Goal: Task Accomplishment & Management: Manage account settings

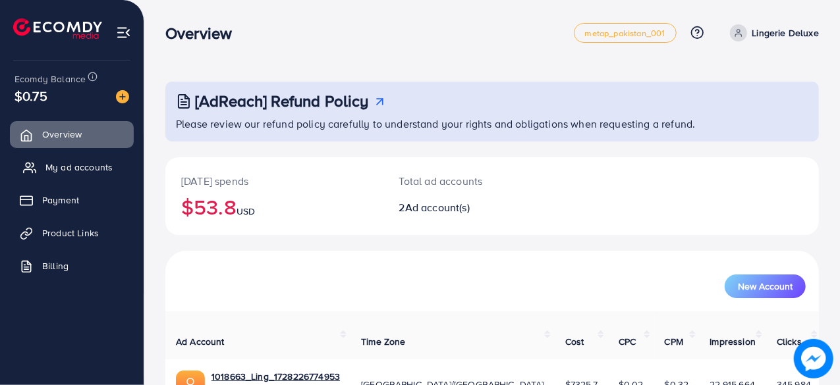
click at [96, 160] on link "My ad accounts" at bounding box center [72, 167] width 124 height 26
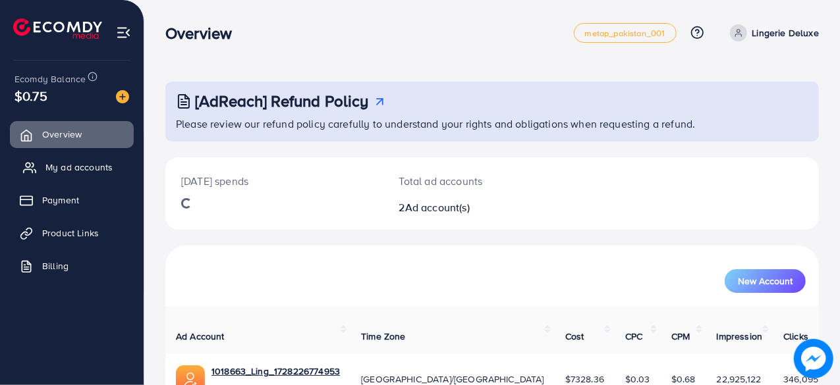
click at [107, 160] on link "My ad accounts" at bounding box center [72, 167] width 124 height 26
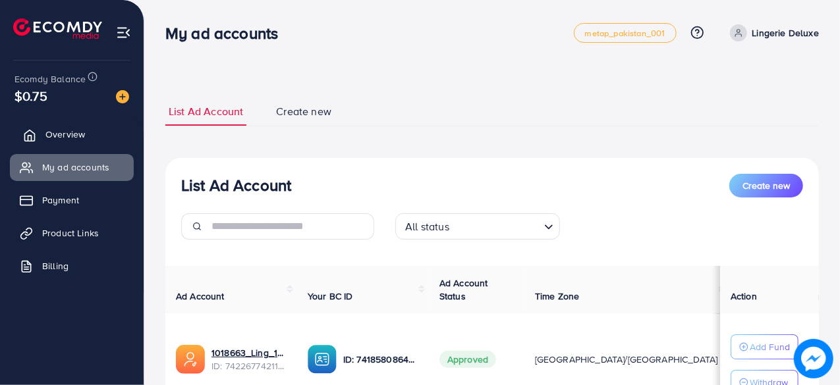
click at [57, 130] on span "Overview" at bounding box center [65, 134] width 40 height 13
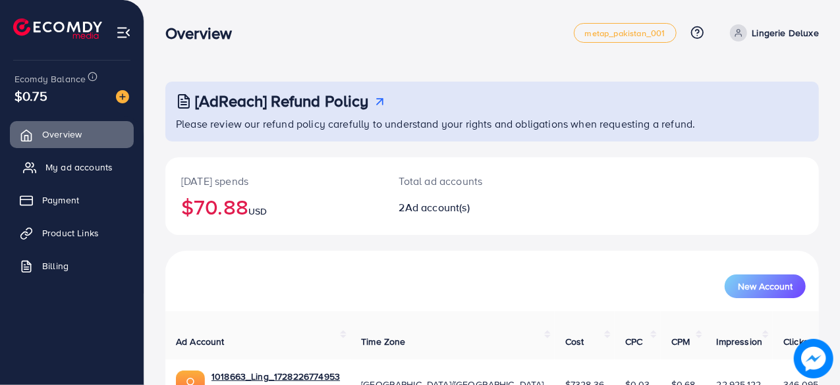
click at [74, 161] on span "My ad accounts" at bounding box center [78, 167] width 67 height 13
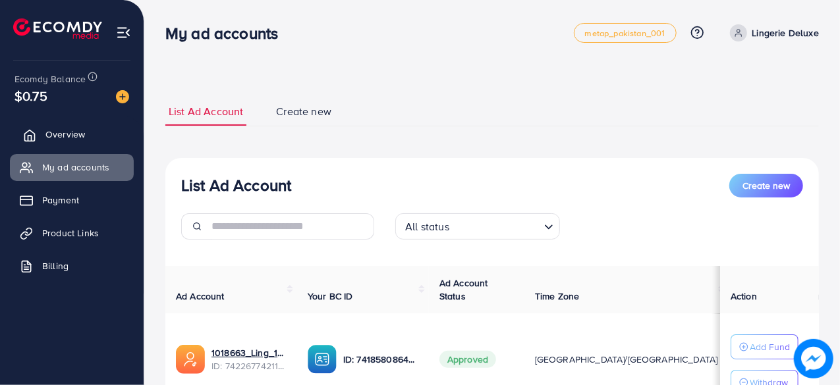
click at [95, 127] on link "Overview" at bounding box center [72, 134] width 124 height 26
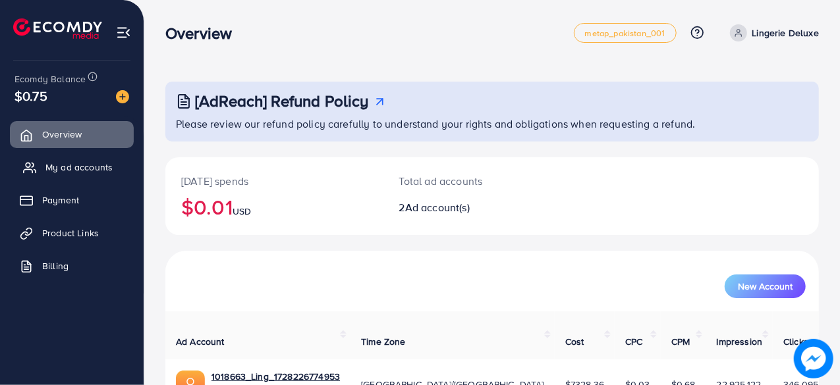
click at [74, 179] on link "My ad accounts" at bounding box center [72, 167] width 124 height 26
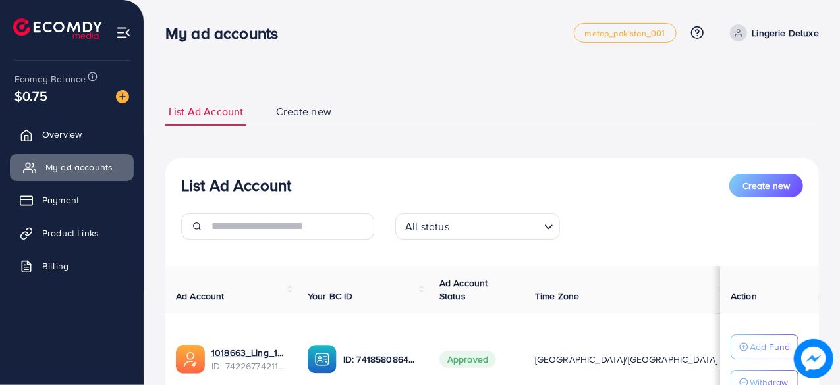
click at [74, 179] on link "My ad accounts" at bounding box center [72, 167] width 124 height 26
click at [101, 122] on link "Overview" at bounding box center [72, 134] width 124 height 26
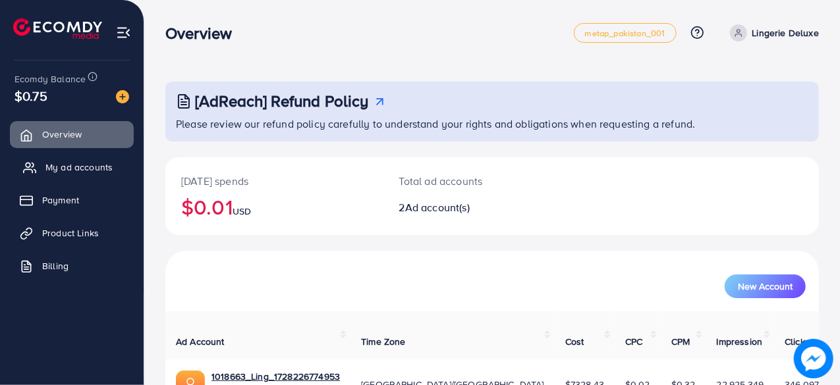
click at [89, 161] on span "My ad accounts" at bounding box center [78, 167] width 67 height 13
